Goal: Book appointment/travel/reservation

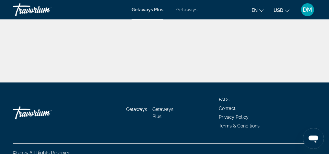
scroll to position [220, 0]
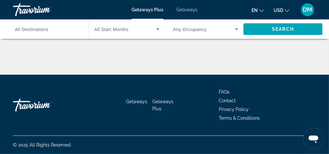
click at [133, 103] on span "Getaways" at bounding box center [136, 101] width 21 height 5
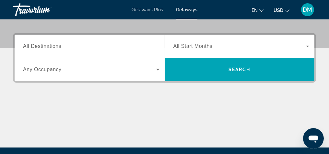
scroll to position [147, 0]
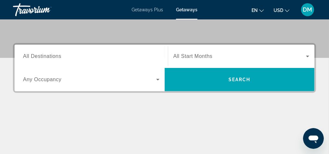
click at [129, 59] on input "Destination All Destinations" at bounding box center [91, 57] width 137 height 8
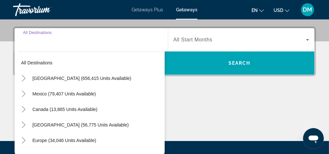
scroll to position [158, 0]
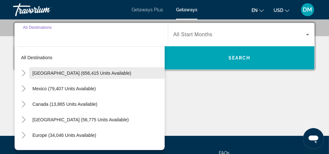
click at [98, 73] on span "[GEOGRAPHIC_DATA] (656,415 units available)" at bounding box center [81, 73] width 99 height 5
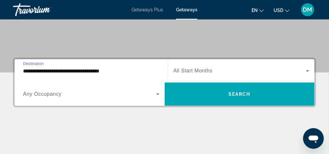
click at [107, 69] on input "**********" at bounding box center [91, 71] width 137 height 8
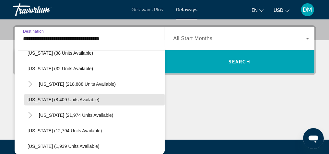
scroll to position [117, 0]
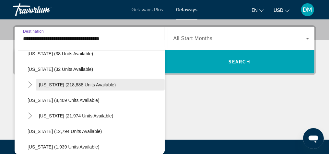
click at [102, 84] on span "[US_STATE] (218,888 units available)" at bounding box center [77, 84] width 77 height 5
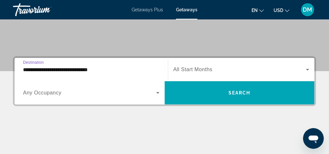
click at [97, 72] on input "**********" at bounding box center [91, 70] width 137 height 8
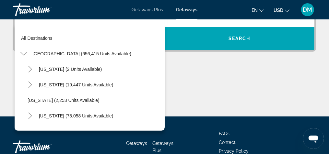
scroll to position [101, 0]
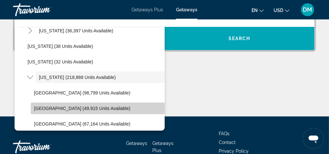
click at [103, 109] on span "[GEOGRAPHIC_DATA] (49,915 units available)" at bounding box center [82, 108] width 96 height 5
type input "**********"
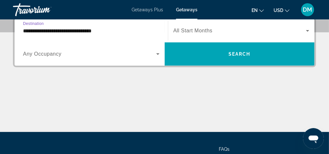
scroll to position [158, 0]
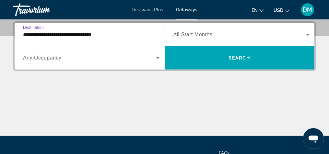
click at [252, 36] on span "Search widget" at bounding box center [240, 35] width 133 height 8
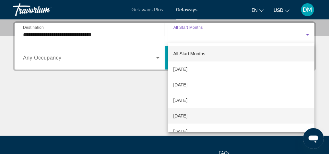
click at [188, 118] on span "[DATE]" at bounding box center [180, 116] width 14 height 8
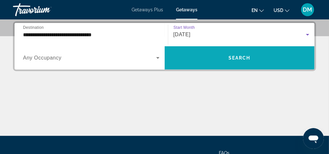
click at [248, 61] on span "Search widget" at bounding box center [240, 58] width 150 height 16
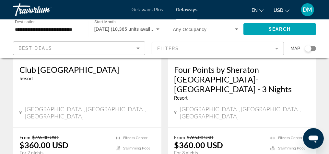
scroll to position [603, 0]
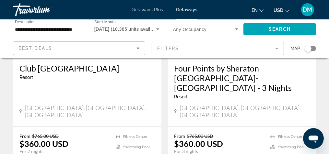
click at [253, 154] on p "You save $405.00 USD" at bounding box center [220, 157] width 90 height 5
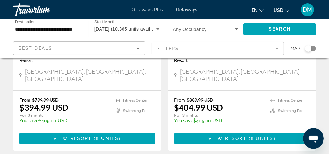
scroll to position [1343, 0]
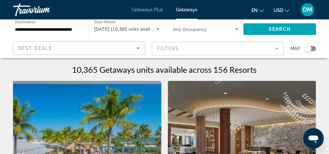
click at [312, 15] on button "DM" at bounding box center [307, 10] width 17 height 14
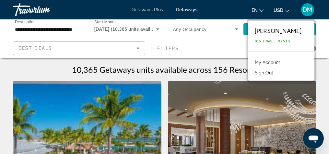
click at [253, 96] on img "Main content" at bounding box center [242, 133] width 149 height 104
